Goal: Information Seeking & Learning: Learn about a topic

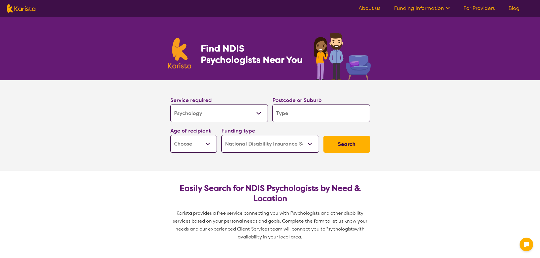
select select "Psychology"
select select "NDIS"
select select "Psychology"
select select "NDIS"
click at [294, 113] on input "search" at bounding box center [321, 114] width 98 height 18
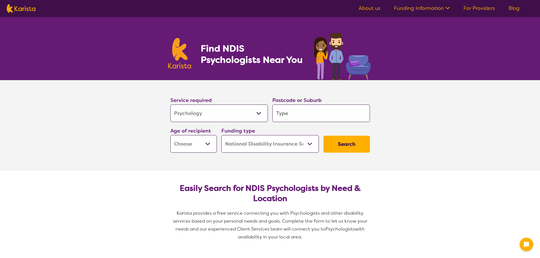
type input "4"
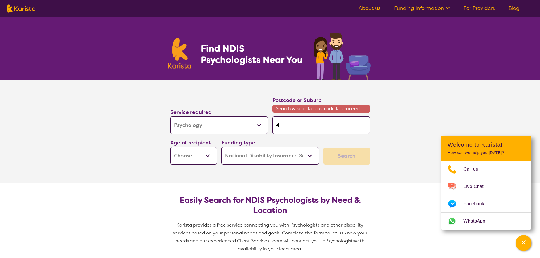
type input "46"
type input "465"
type input "4655"
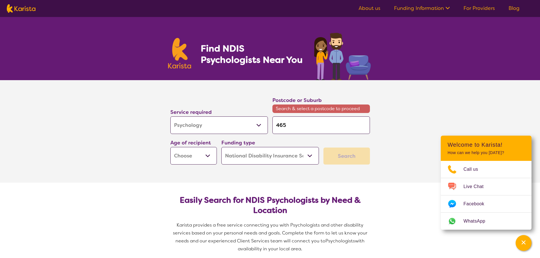
type input "4655"
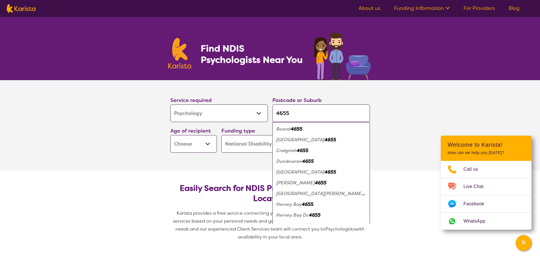
type input "465"
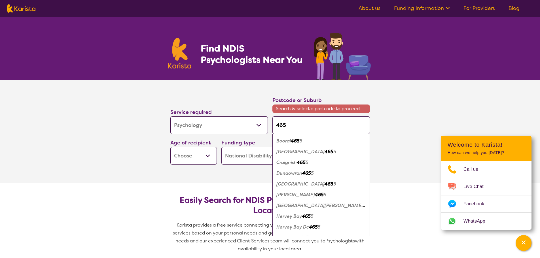
type input "4650"
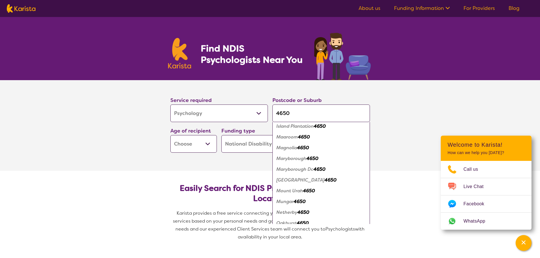
scroll to position [198, 0]
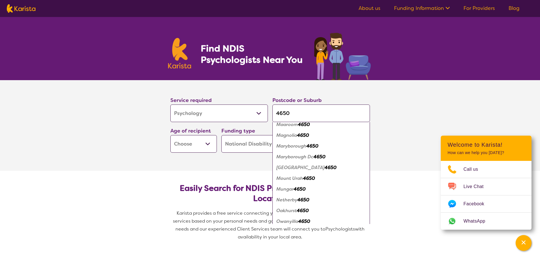
type input "4650"
click at [314, 147] on em "4650" at bounding box center [312, 146] width 12 height 6
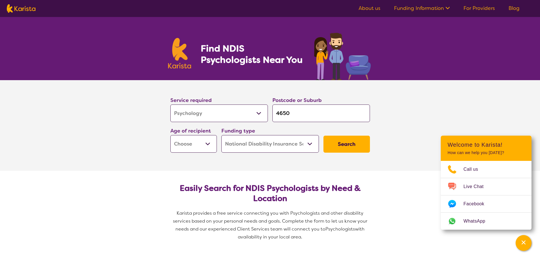
click at [207, 147] on select "Early Childhood - 0 to 9 Child - 10 to 11 Adolescent - 12 to 17 Adult - 18 to 6…" at bounding box center [193, 144] width 46 height 18
select select "EC"
click at [170, 135] on select "Early Childhood - 0 to 9 Child - 10 to 11 Adolescent - 12 to 17 Adult - 18 to 6…" at bounding box center [193, 144] width 46 height 18
select select "EC"
click at [278, 149] on select "Home Care Package (HCP) National Disability Insurance Scheme (NDIS) I don't know" at bounding box center [270, 144] width 98 height 18
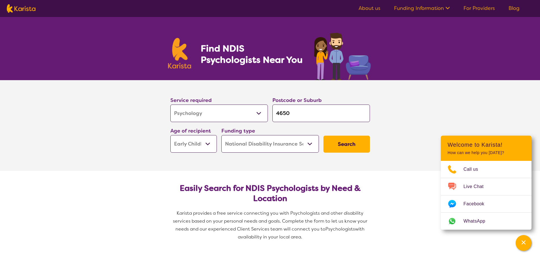
click at [278, 149] on select "Home Care Package (HCP) National Disability Insurance Scheme (NDIS) I don't know" at bounding box center [270, 144] width 98 height 18
click at [335, 145] on button "Search" at bounding box center [346, 144] width 46 height 17
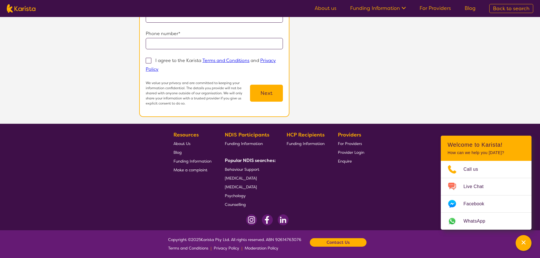
scroll to position [113, 0]
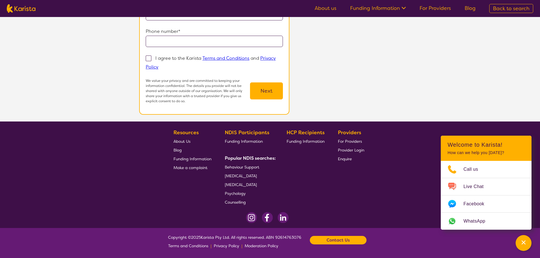
click at [236, 196] on span "Psychology" at bounding box center [235, 193] width 21 height 5
select select "Psychology"
select select "EC"
select select "NDIS"
select select "Psychology"
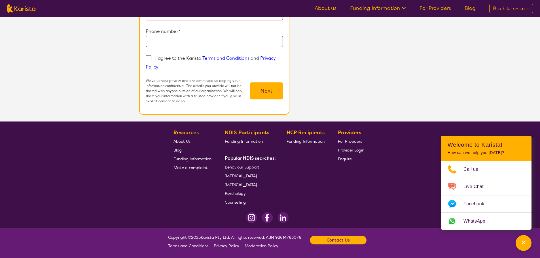
select select "EC"
select select "NDIS"
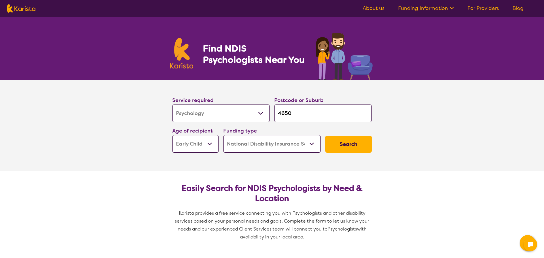
select select "Psychology"
select select "EC"
select select "NDIS"
select select "Psychology"
select select "EC"
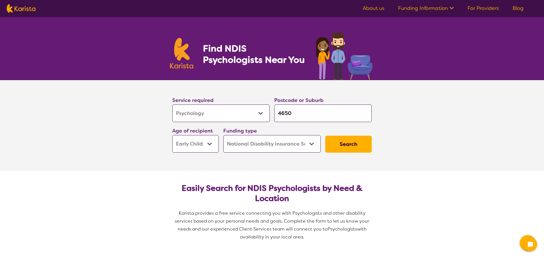
select select "NDIS"
